Goal: Information Seeking & Learning: Compare options

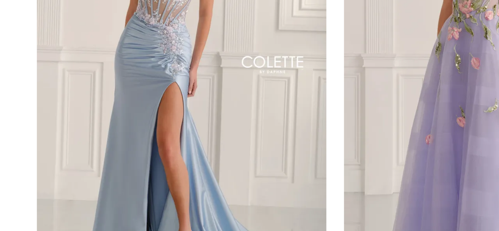
scroll to position [191, 0]
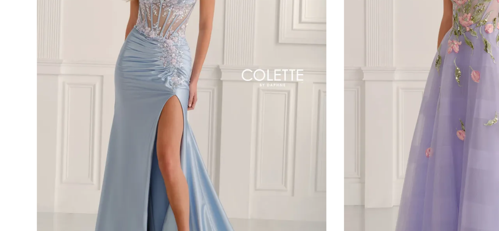
click at [109, 135] on img "Visit Colette by Daphne Style No. CL6105 Page" at bounding box center [107, 107] width 135 height 196
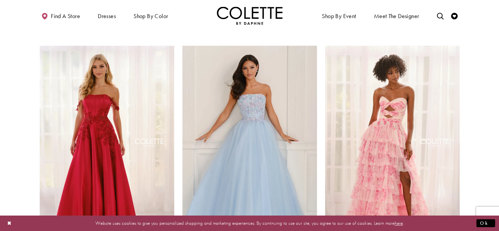
scroll to position [381, 0]
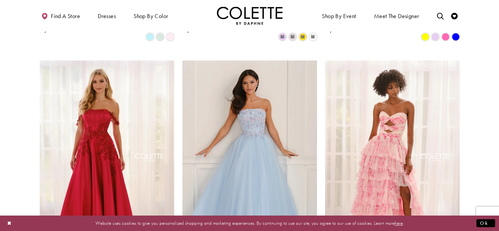
click at [269, 145] on img "Visit Colette by Daphne Style No. CL6107 Page" at bounding box center [249, 158] width 135 height 196
click at [266, 119] on img "Visit Colette by Daphne Style No. CL6107 Page" at bounding box center [249, 158] width 135 height 196
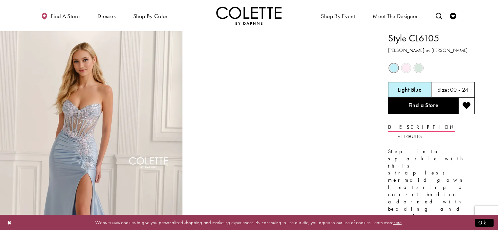
click at [67, 113] on img "Full size Style CL6105 Colette by Daphne #0 default Light Blue frontface vertic…" at bounding box center [91, 168] width 183 height 275
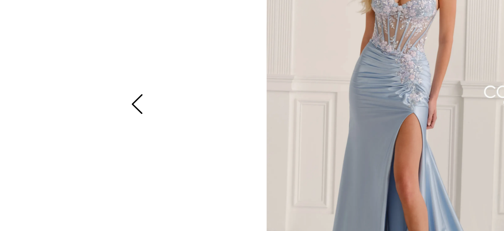
click at [113, 118] on icon "Style CL6105 Colette by Daphne Views dialog" at bounding box center [110, 116] width 16 height 10
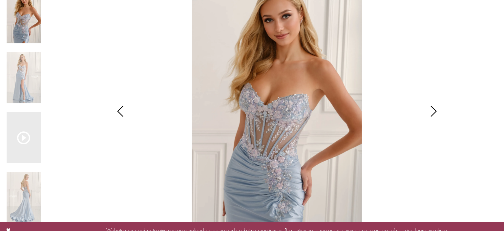
click at [24, 140] on icon "Scroll List" at bounding box center [23, 140] width 12 height 12
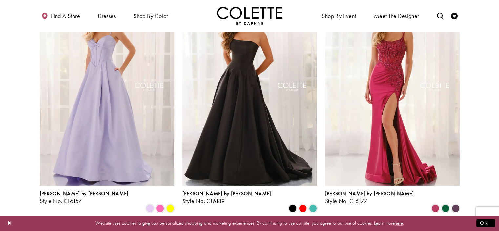
scroll to position [676, 0]
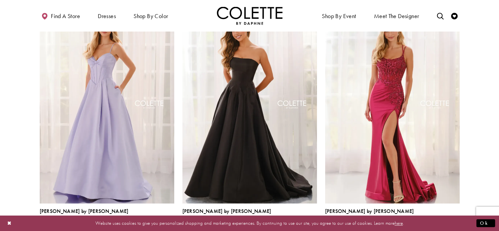
click at [107, 113] on img "Visit Colette by Daphne Style No. CL6157 Page" at bounding box center [107, 106] width 135 height 196
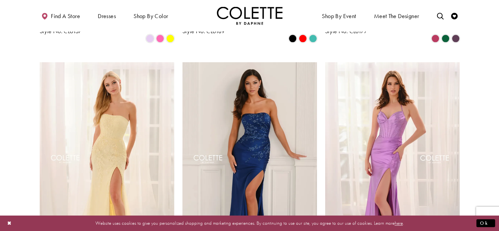
scroll to position [894, 0]
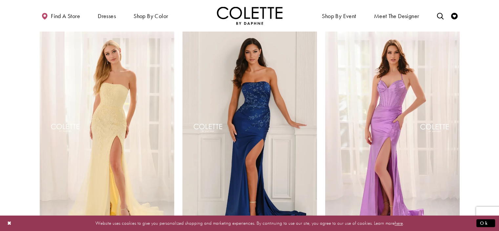
click at [119, 102] on img "Visit Colette by Daphne Style No. CL6125 Page" at bounding box center [107, 129] width 135 height 196
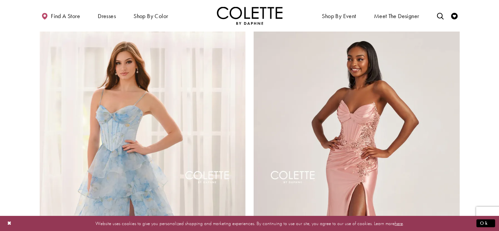
scroll to position [1152, 0]
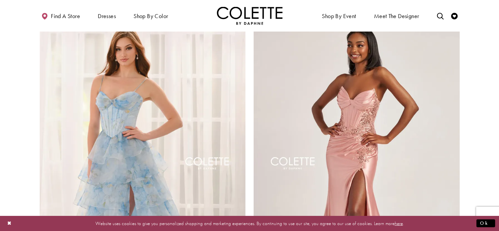
click at [363, 120] on img "Visit Colette by Daphne Style No. CL6004 Page" at bounding box center [357, 165] width 206 height 300
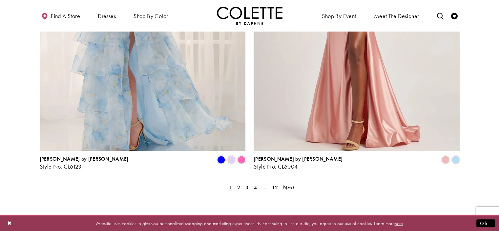
scroll to position [1304, 0]
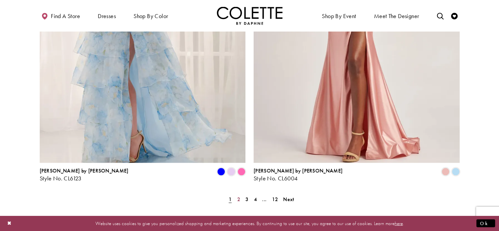
click at [238, 196] on span "2" at bounding box center [238, 199] width 3 height 7
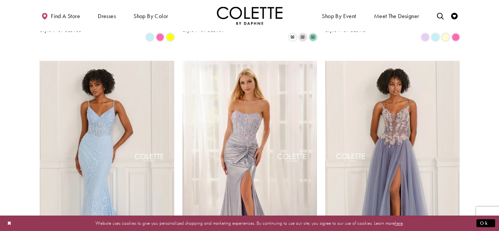
scroll to position [408, 0]
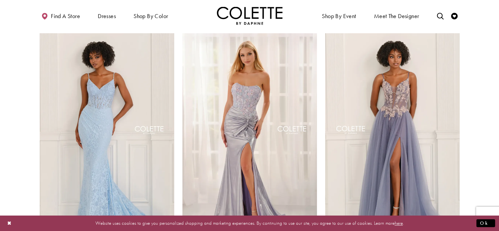
click at [118, 115] on img "Visit Colette by Daphne Style No. CL6155 Page" at bounding box center [107, 131] width 135 height 196
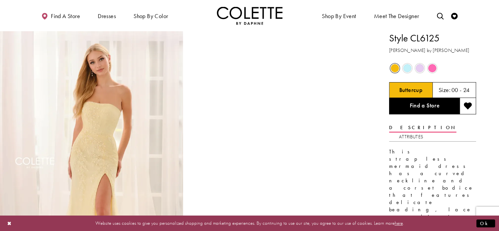
click at [96, 148] on img "Full size Style CL6125 Colette by Daphne #0 default Buttercup frontface vertica…" at bounding box center [91, 168] width 183 height 275
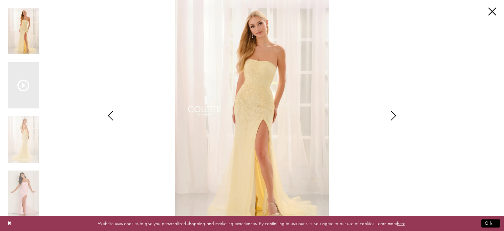
click at [266, 94] on img "Scroll List" at bounding box center [252, 115] width 266 height 231
click at [21, 193] on img "Scroll List" at bounding box center [23, 193] width 31 height 46
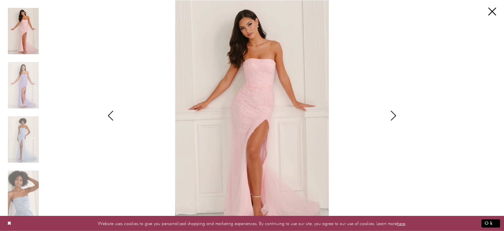
click at [20, 205] on img "Scroll List" at bounding box center [23, 193] width 31 height 46
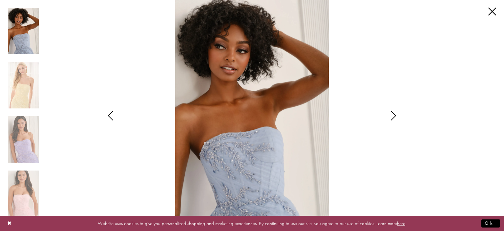
click at [26, 89] on img "Scroll List" at bounding box center [23, 85] width 31 height 46
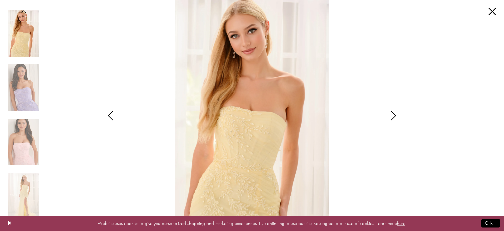
click at [19, 142] on img "Scroll List" at bounding box center [23, 141] width 31 height 46
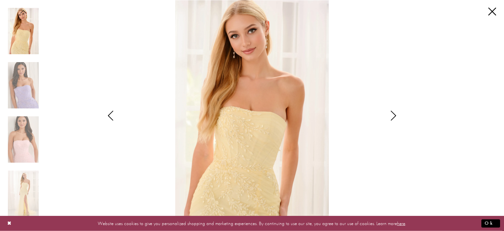
click at [24, 156] on img "Scroll List" at bounding box center [23, 139] width 31 height 46
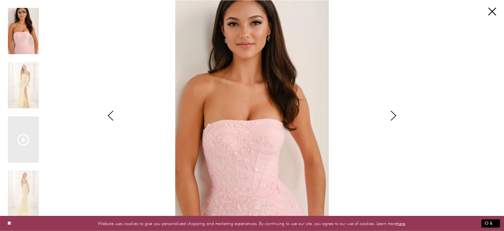
click at [26, 199] on img "Scroll List" at bounding box center [23, 193] width 31 height 46
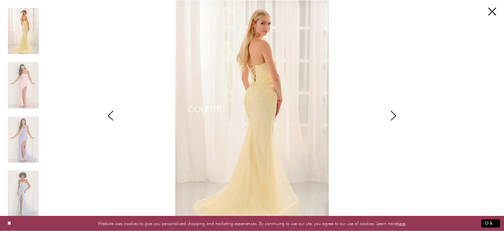
click at [26, 138] on img "Scroll List" at bounding box center [23, 139] width 31 height 46
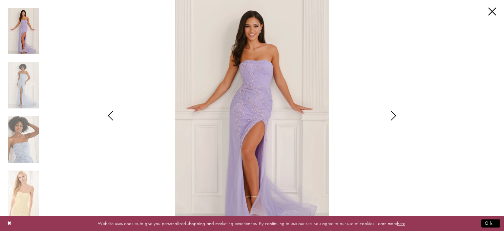
click at [27, 153] on img "Scroll List" at bounding box center [23, 139] width 31 height 46
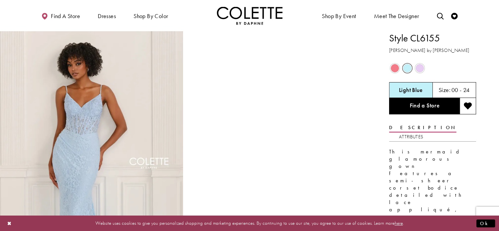
click at [79, 135] on img "Full size Style CL6155 Colette by Daphne #0 default Light Blue frontface vertic…" at bounding box center [91, 168] width 183 height 275
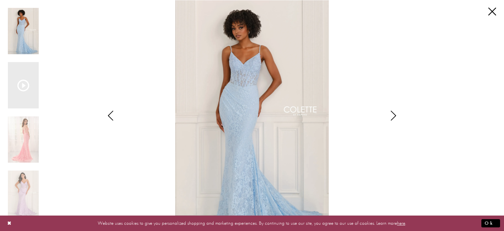
click at [395, 123] on div "Style CL6155 Colette by Daphne Views dialog" at bounding box center [393, 115] width 16 height 231
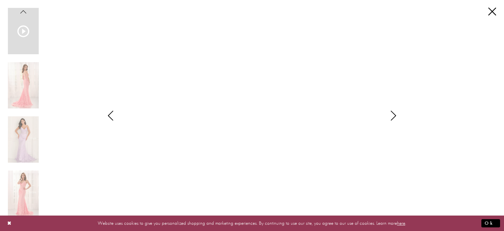
click at [395, 123] on div "Style CL6155 Colette by Daphne Views dialog" at bounding box center [393, 115] width 16 height 231
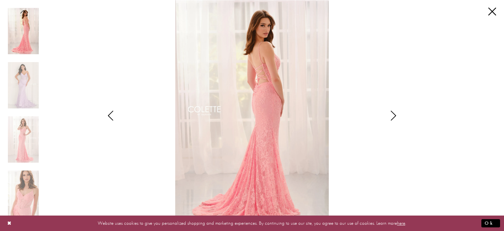
click at [393, 116] on icon "Style CL6155 Colette by Daphne Views dialog" at bounding box center [393, 116] width 16 height 10
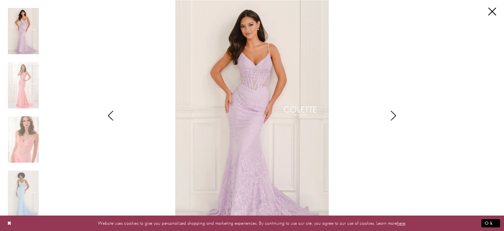
click at [393, 119] on icon "Style CL6155 Colette by Daphne Views dialog" at bounding box center [393, 116] width 16 height 10
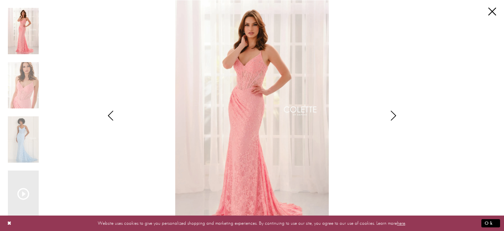
click at [393, 119] on icon "Style CL6155 Colette by Daphne Views dialog" at bounding box center [393, 116] width 16 height 10
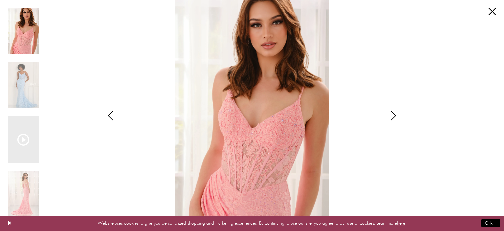
click at [393, 115] on icon "Style CL6155 Colette by Daphne Views dialog" at bounding box center [393, 116] width 16 height 10
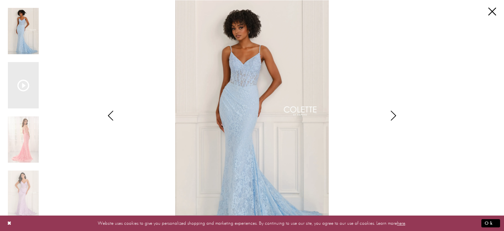
click at [393, 115] on icon "Style CL6155 Colette by Daphne Views dialog" at bounding box center [393, 116] width 16 height 10
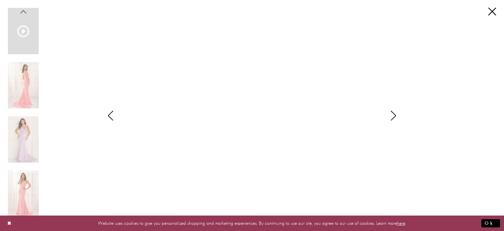
click at [487, 12] on div "**********" at bounding box center [252, 115] width 488 height 231
click at [490, 12] on link "Close" at bounding box center [492, 12] width 8 height 8
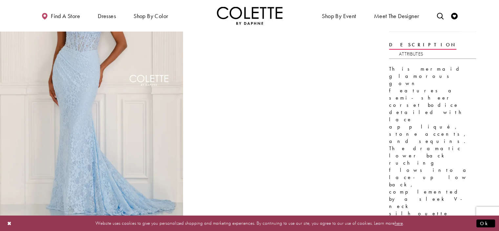
scroll to position [87, 0]
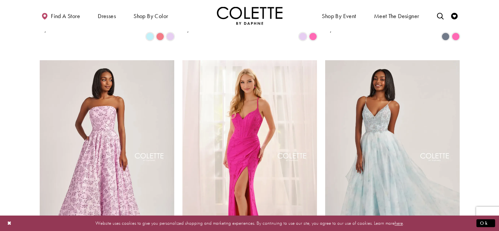
scroll to position [643, 0]
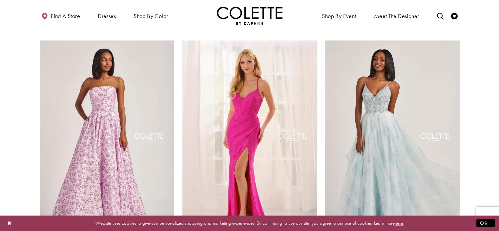
click at [257, 128] on img "Visit Colette by Daphne Style No. CL6131 Page" at bounding box center [249, 138] width 135 height 196
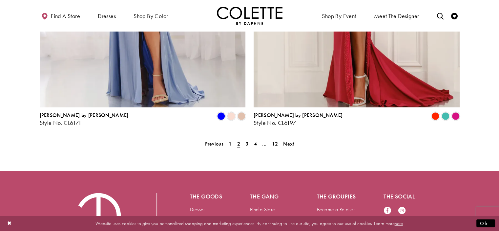
scroll to position [1371, 0]
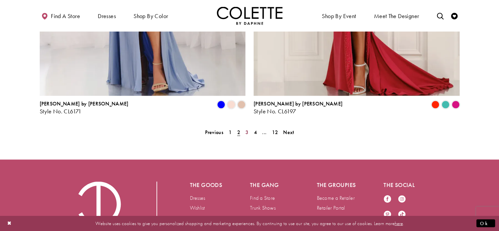
click at [246, 129] on span "3" at bounding box center [246, 132] width 3 height 7
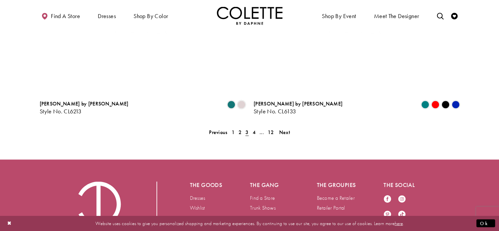
scroll to position [168, 0]
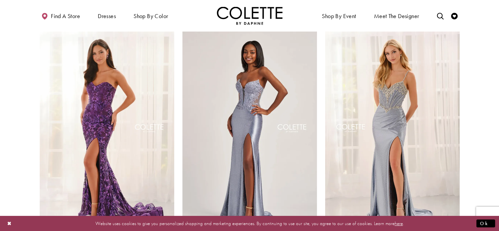
click at [250, 124] on img "Visit Colette by Daphne Style No. CL6009 Page" at bounding box center [249, 129] width 135 height 196
click at [405, 114] on img "Visit Colette by Daphne Style No. CL6173 Page" at bounding box center [392, 129] width 135 height 196
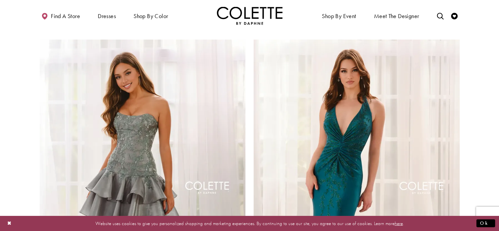
scroll to position [1079, 0]
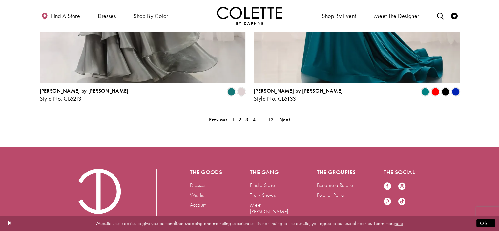
scroll to position [1404, 0]
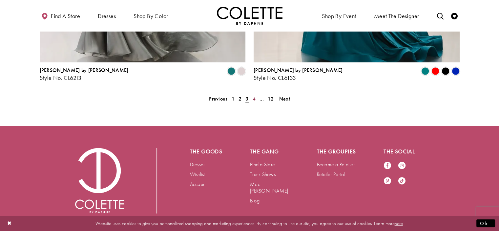
click at [254, 95] on span "4" at bounding box center [254, 98] width 3 height 7
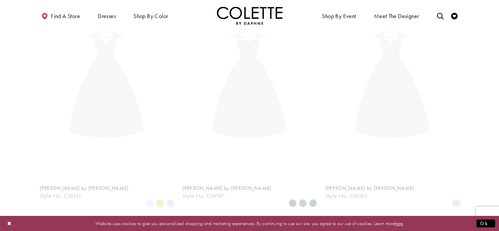
scroll to position [168, 0]
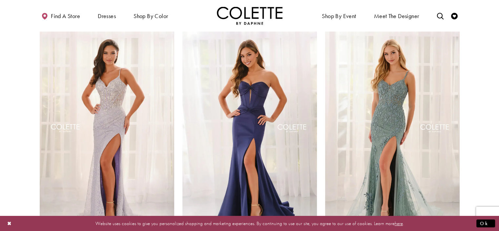
click at [116, 110] on img "Visit Colette by Daphne Style No. CL6161 Page" at bounding box center [107, 129] width 135 height 196
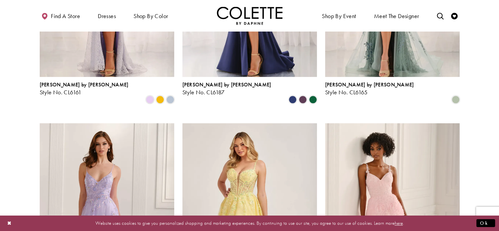
scroll to position [405, 0]
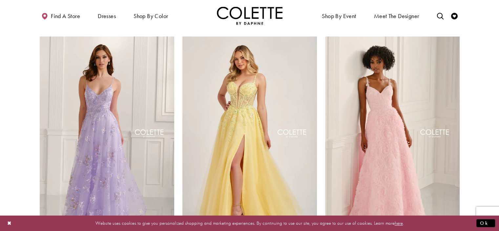
click at [384, 121] on img "Visit Colette by Daphne Style No. CL6223 Page" at bounding box center [392, 134] width 135 height 196
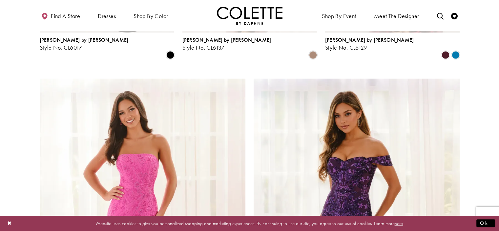
scroll to position [1093, 0]
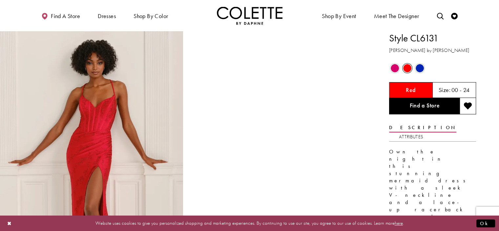
click at [98, 146] on img "Full size Style CL6131 Colette by Daphne #0 Red frontface vertical picture" at bounding box center [91, 168] width 183 height 275
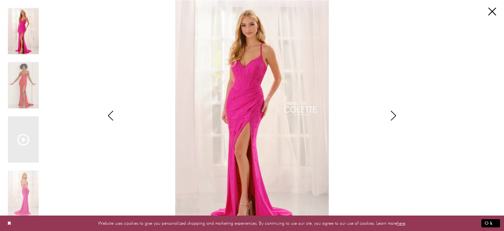
click at [242, 118] on img "Scroll List" at bounding box center [252, 115] width 266 height 231
click at [394, 114] on icon "Style CL6131 Colette by Daphne Views dialog" at bounding box center [393, 116] width 16 height 10
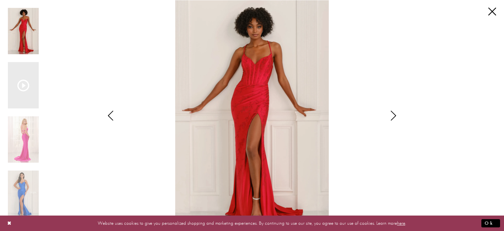
click at [394, 115] on icon "Style CL6131 Colette by Daphne Views dialog" at bounding box center [393, 116] width 16 height 10
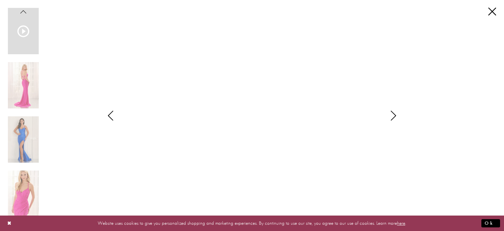
click at [391, 112] on icon "Style CL6131 Colette by Daphne Views dialog" at bounding box center [393, 116] width 16 height 10
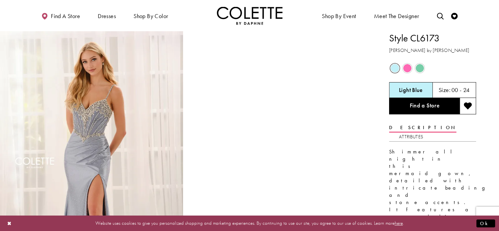
click at [92, 122] on img "Full size Style CL6173 Colette by Daphne #0 default Light Blue frontface vertic…" at bounding box center [91, 168] width 183 height 275
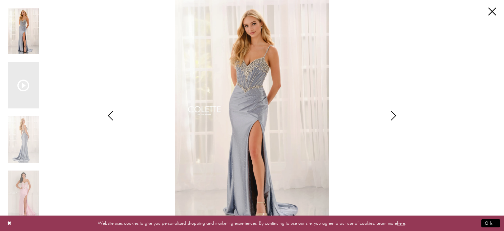
click at [249, 81] on img "Scroll List" at bounding box center [252, 115] width 266 height 231
click at [393, 113] on icon "Style CL6173 Colette by Daphne Views dialog" at bounding box center [393, 116] width 16 height 10
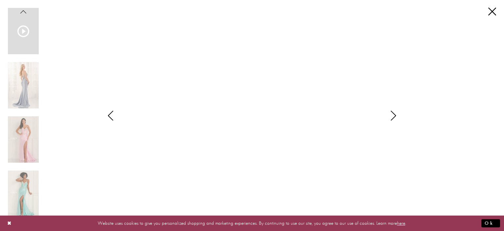
click at [393, 115] on icon "Style CL6173 Colette by Daphne Views dialog" at bounding box center [393, 116] width 16 height 10
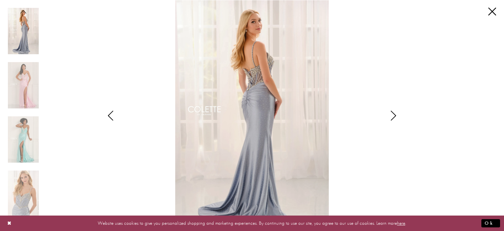
click at [393, 115] on icon "Style CL6173 Colette by Daphne Views dialog" at bounding box center [393, 116] width 16 height 10
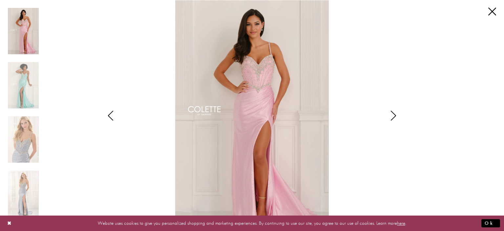
click at [393, 115] on icon "Style CL6173 Colette by Daphne Views dialog" at bounding box center [393, 116] width 16 height 10
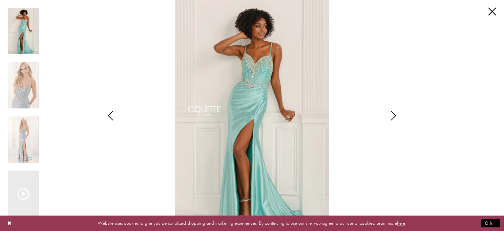
click at [393, 116] on icon "Style CL6173 Colette by Daphne Views dialog" at bounding box center [393, 116] width 16 height 10
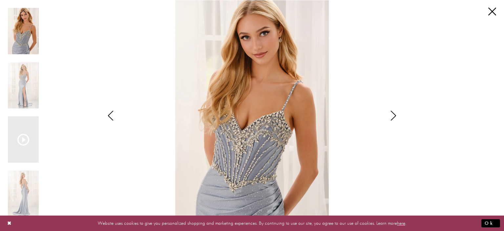
click at [397, 114] on icon "Style CL6173 Colette by Daphne Views dialog" at bounding box center [393, 116] width 16 height 10
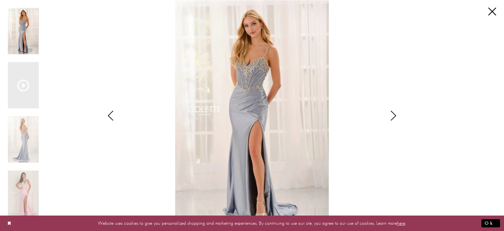
click at [397, 114] on icon "Style CL6173 Colette by Daphne Views dialog" at bounding box center [393, 116] width 16 height 10
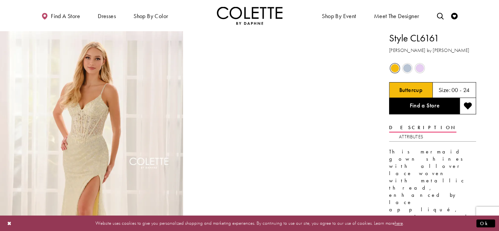
click at [92, 124] on img "Full size Style CL6161 Colette by Daphne #0 Buttercup frontface vertical picture" at bounding box center [91, 168] width 183 height 275
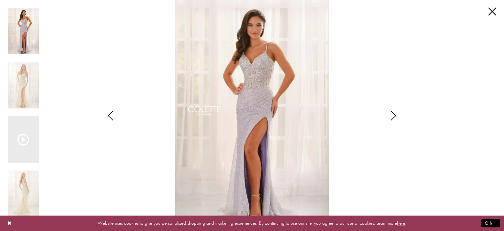
click at [395, 115] on icon "Style CL6161 Colette by Daphne Views dialog" at bounding box center [393, 116] width 16 height 10
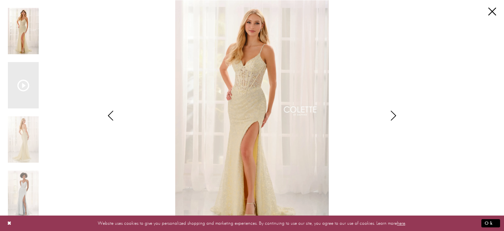
click at [395, 115] on icon "Style CL6161 Colette by Daphne Views dialog" at bounding box center [393, 116] width 16 height 10
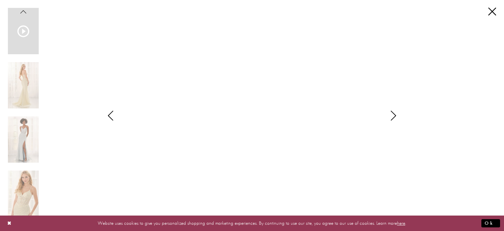
click at [395, 115] on icon "Style CL6161 Colette by Daphne Views dialog" at bounding box center [393, 116] width 16 height 10
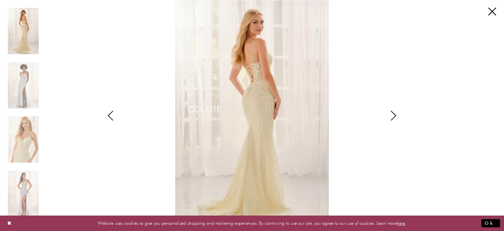
click at [395, 115] on icon "Style CL6161 Colette by Daphne Views dialog" at bounding box center [393, 116] width 16 height 10
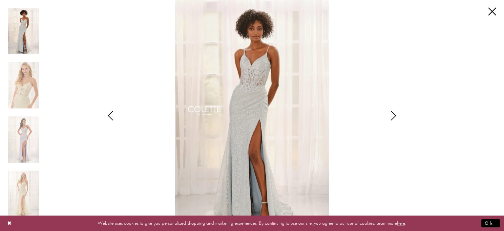
click at [394, 113] on icon "Style CL6161 Colette by Daphne Views dialog" at bounding box center [393, 116] width 16 height 10
